Goal: Information Seeking & Learning: Check status

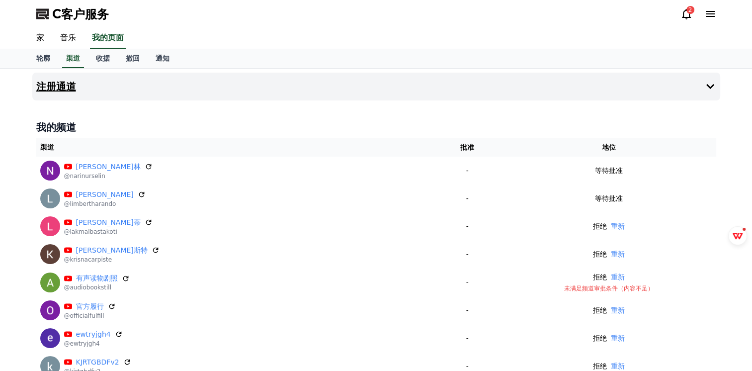
click at [77, 88] on button "注册通道" at bounding box center [376, 87] width 688 height 28
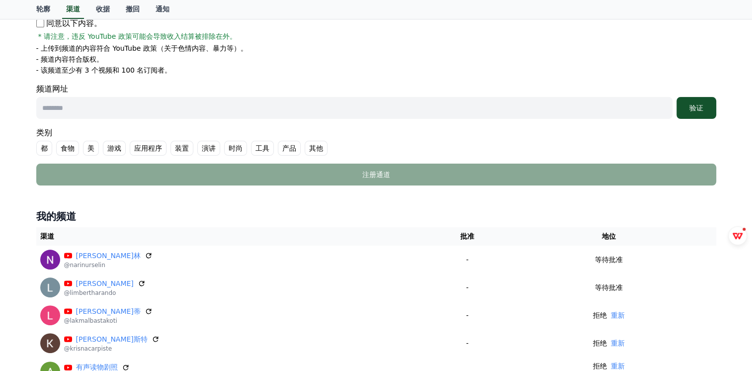
scroll to position [199, 0]
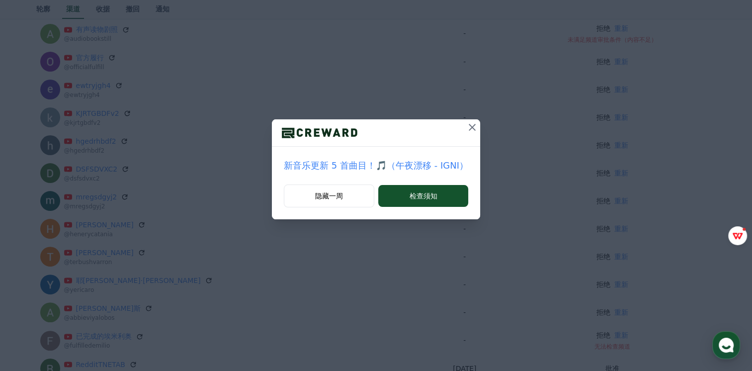
click at [471, 128] on icon at bounding box center [472, 127] width 7 height 7
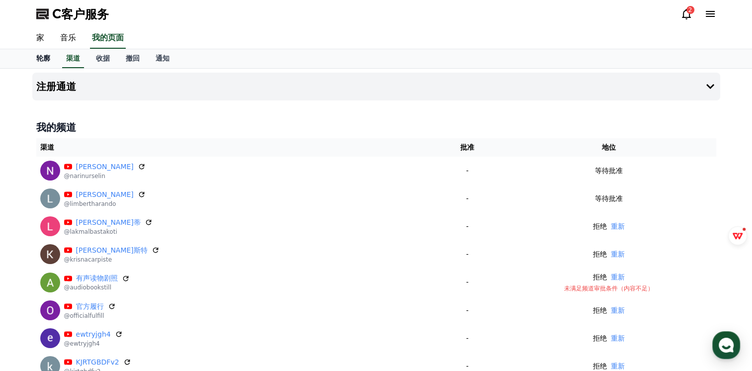
click at [40, 54] on font "轮廓" at bounding box center [43, 58] width 14 height 8
select select "**********"
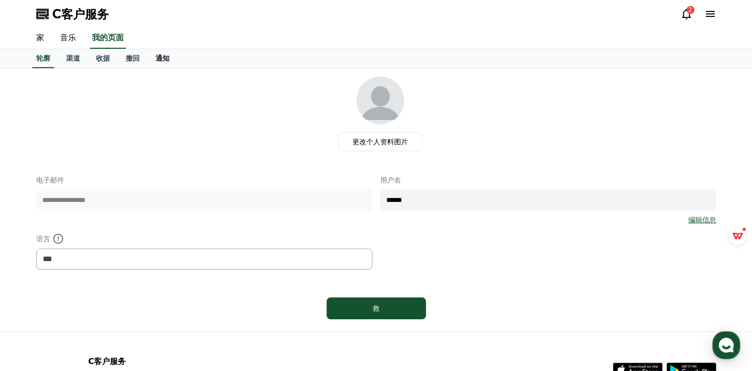
click at [165, 57] on font "通知" at bounding box center [163, 58] width 14 height 8
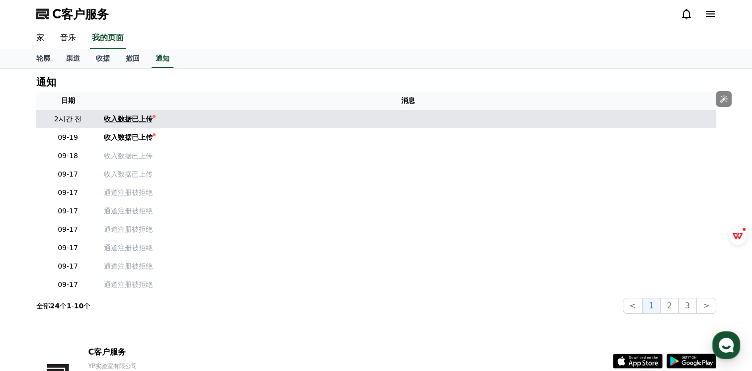
click at [127, 115] on font "收入数据已上传" at bounding box center [128, 119] width 49 height 8
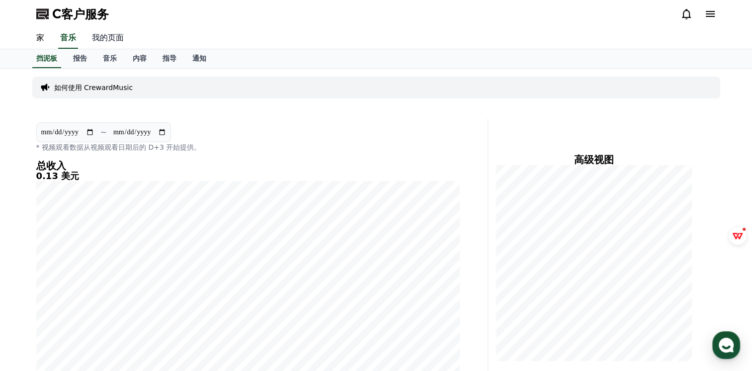
click at [112, 32] on link "我的页面" at bounding box center [108, 38] width 48 height 21
select select "**********"
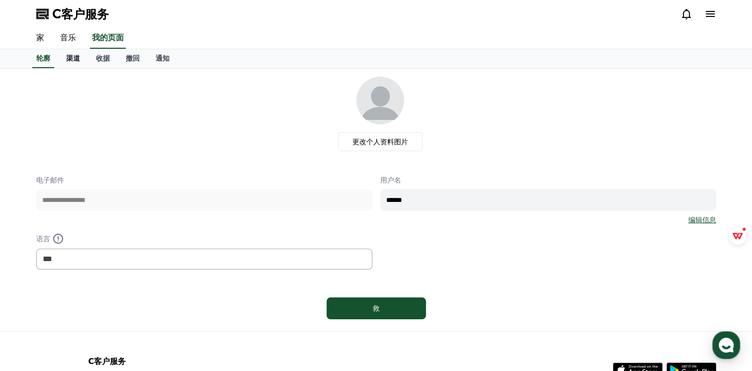
click at [75, 57] on font "渠道" at bounding box center [73, 58] width 14 height 8
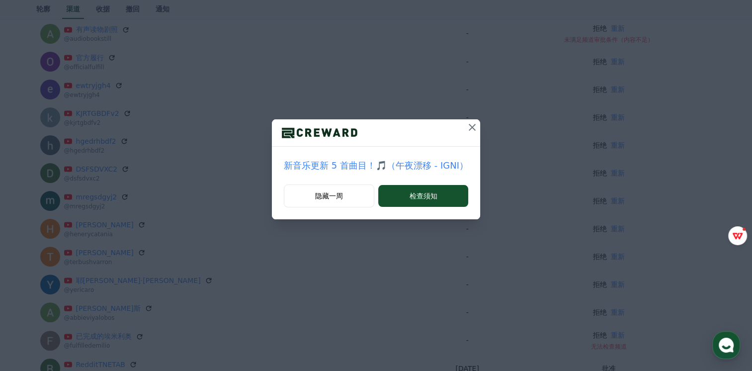
click at [470, 128] on icon at bounding box center [472, 127] width 12 height 12
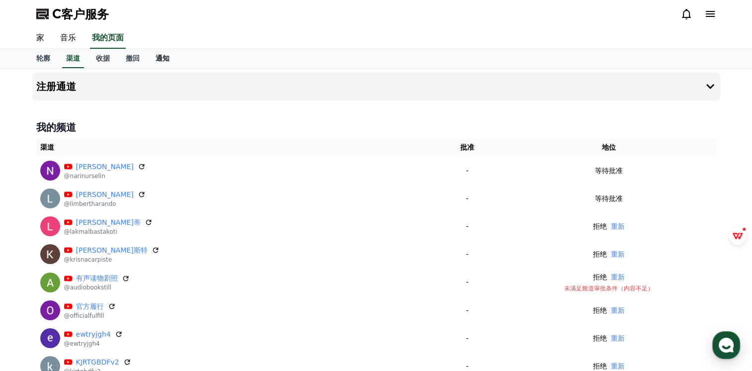
click at [162, 62] on link "通知" at bounding box center [163, 58] width 30 height 19
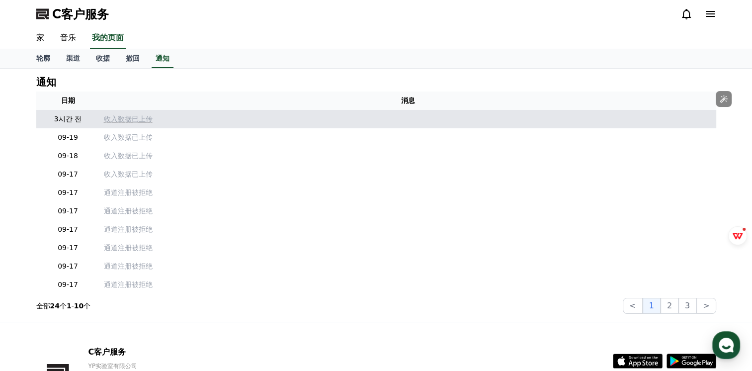
click at [138, 116] on p "收入数据已上传" at bounding box center [408, 119] width 608 height 10
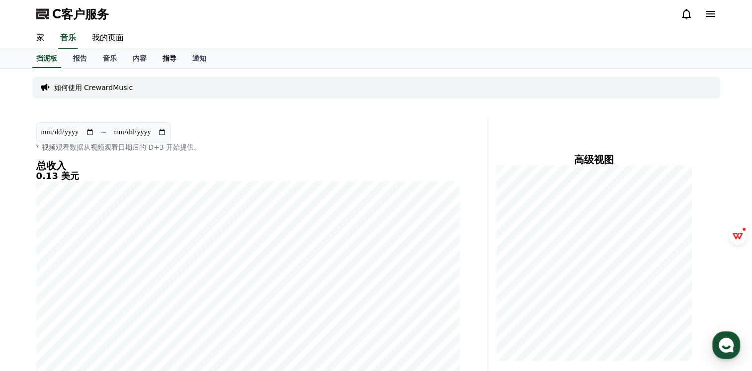
click at [169, 63] on link "指导" at bounding box center [170, 58] width 30 height 19
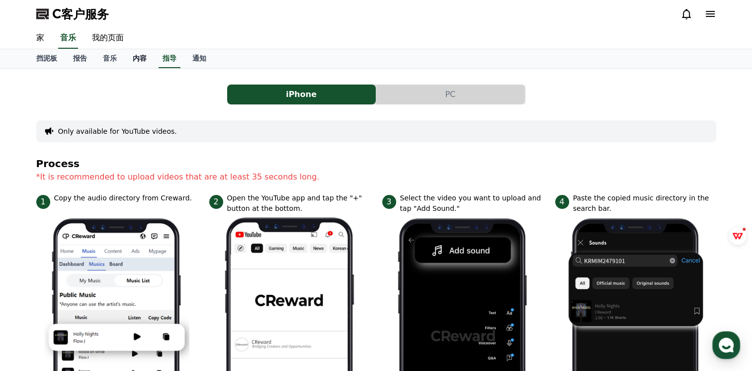
click at [138, 65] on link "内容" at bounding box center [140, 58] width 30 height 19
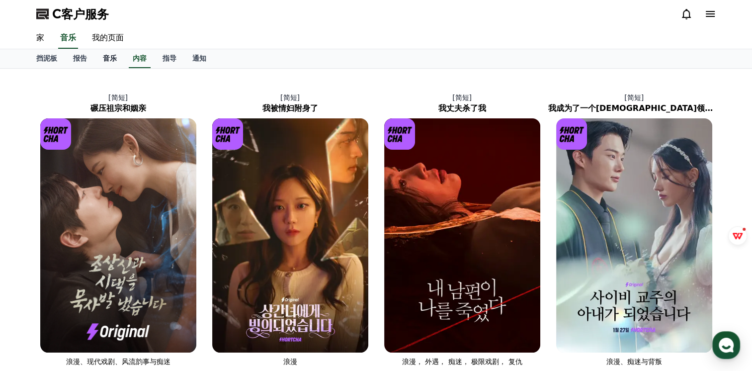
click at [107, 55] on font "音乐" at bounding box center [110, 58] width 14 height 8
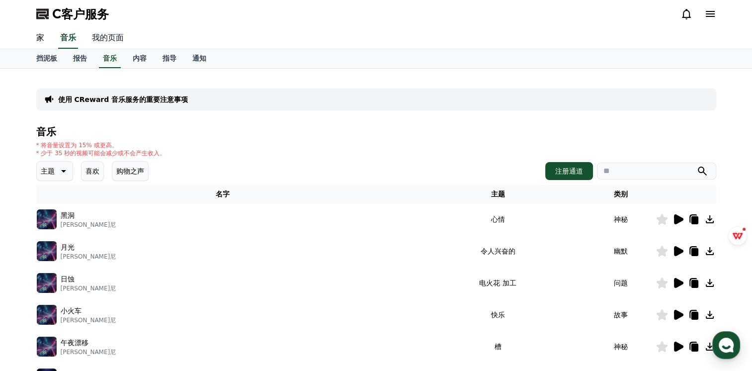
click at [110, 42] on link "我的页面" at bounding box center [108, 38] width 48 height 21
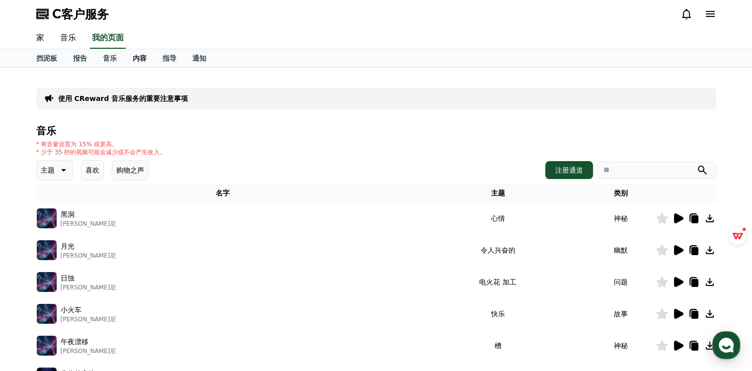
select select "**********"
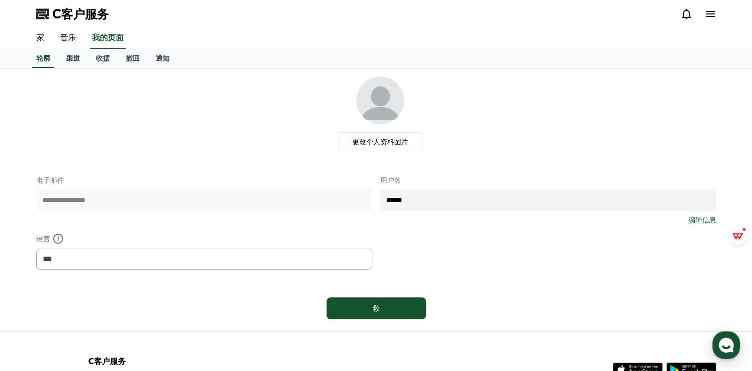
click at [80, 60] on link "渠道" at bounding box center [73, 58] width 30 height 19
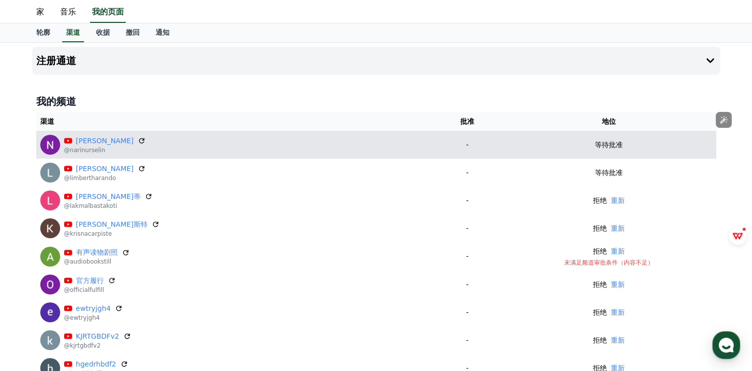
scroll to position [50, 0]
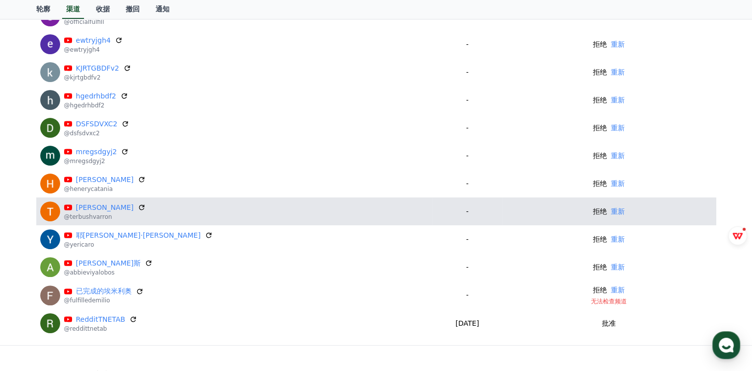
scroll to position [291, 0]
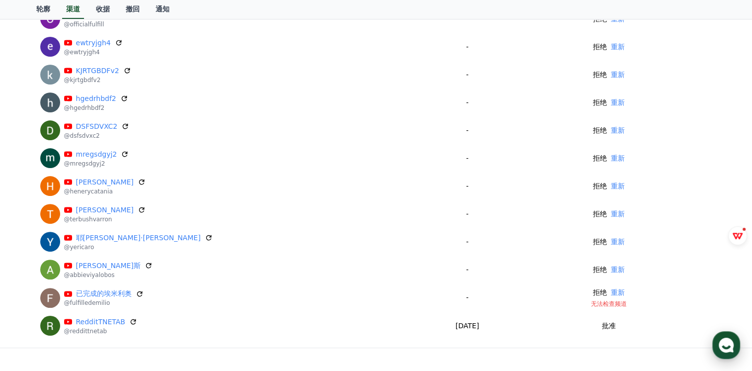
click at [728, 347] on icon "button" at bounding box center [726, 345] width 18 height 18
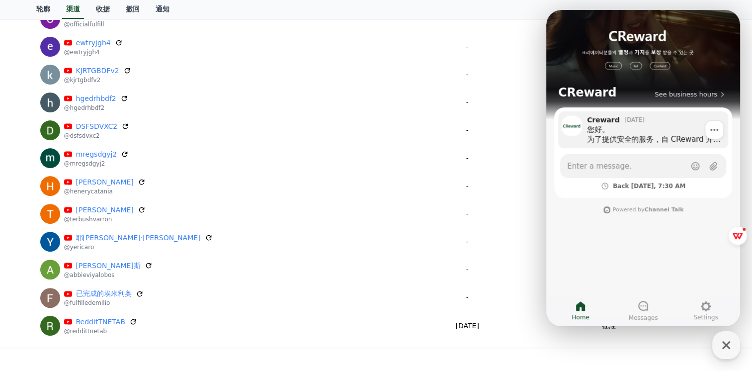
click at [620, 142] on div "您好。 为了提供安全的服务，自 CReward 开放以来，我们一直对上传的所有内容进行审核。 CReward 会对频道内容进行审查并批准，目前由于频道申请数量…" at bounding box center [654, 134] width 134 height 20
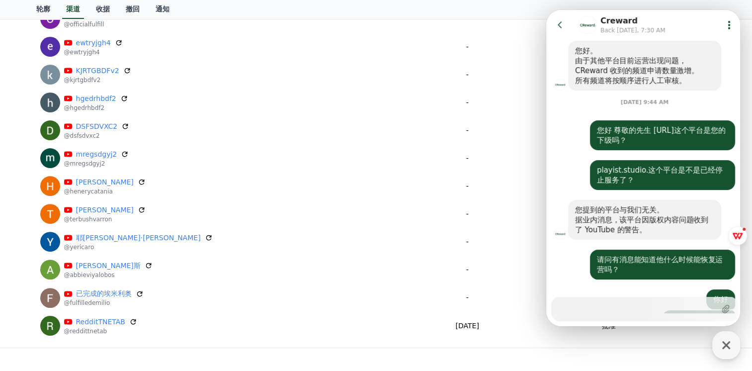
scroll to position [970, 0]
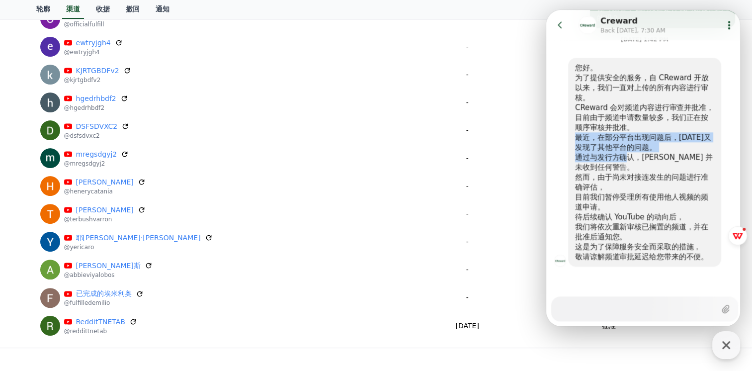
drag, startPoint x: 643, startPoint y: 129, endPoint x: 623, endPoint y: 154, distance: 31.8
click at [623, 154] on div "您好。 为了提供安全的服务，自 CReward 开放以来，我们一直对上传的所有内容进行审核。 CReward 会对频道内容进行审查并批准，目前由于频道申请数量…" at bounding box center [644, 162] width 139 height 199
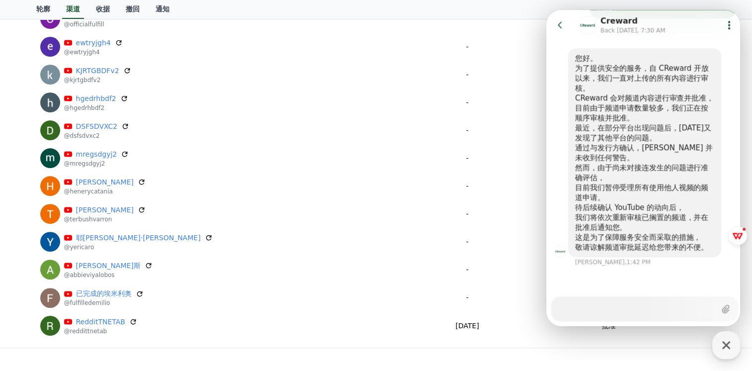
drag, startPoint x: 623, startPoint y: 154, endPoint x: 622, endPoint y: 174, distance: 20.4
click at [622, 174] on div "然而，由于尚未对接连发生的问题进行准确评估，" at bounding box center [644, 172] width 139 height 20
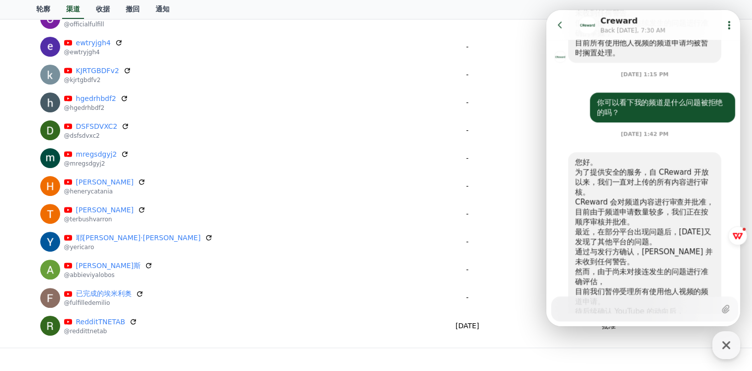
scroll to position [821, 0]
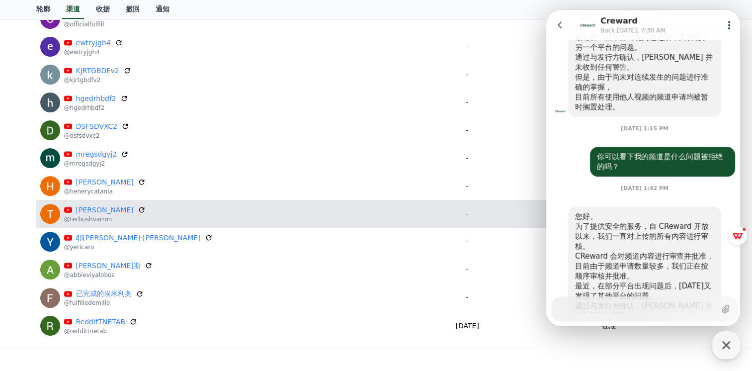
click at [463, 201] on td "-" at bounding box center [466, 214] width 69 height 28
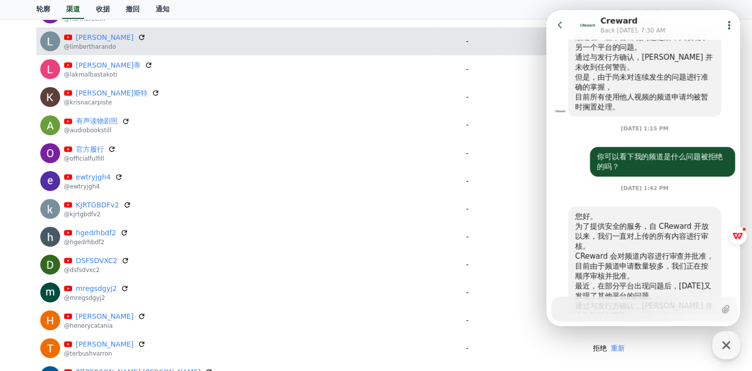
scroll to position [0, 0]
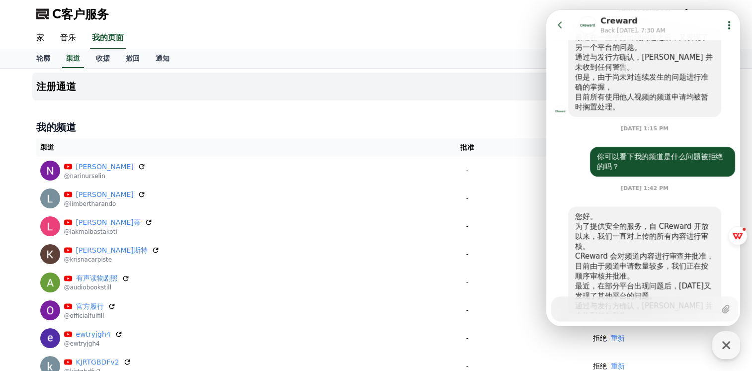
drag, startPoint x: 555, startPoint y: 27, endPoint x: 1081, endPoint y: 63, distance: 526.9
click at [555, 27] on icon at bounding box center [560, 25] width 10 height 10
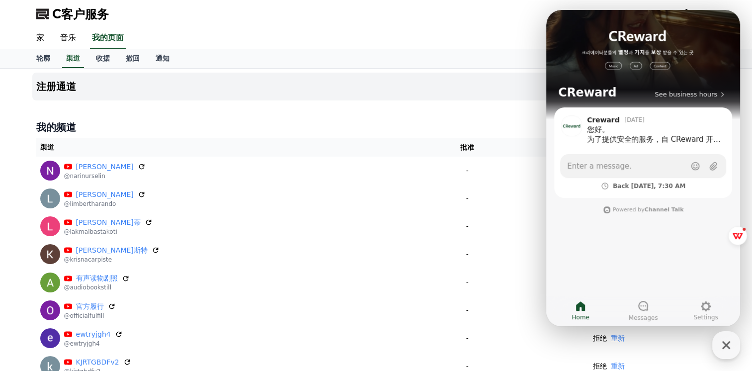
click at [417, 119] on div "我的频道 渠道 批准 地位 [PERSON_NAME] @narinurselin - 等待批准 [PERSON_NAME]多 @limbertharando…" at bounding box center [376, 375] width 688 height 518
click at [509, 41] on div "家 音乐 我的页面" at bounding box center [376, 38] width 696 height 21
